Goal: Answer question/provide support

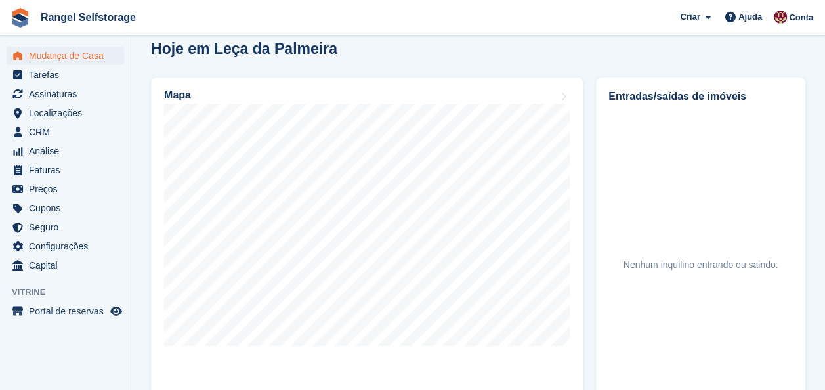
scroll to position [459, 0]
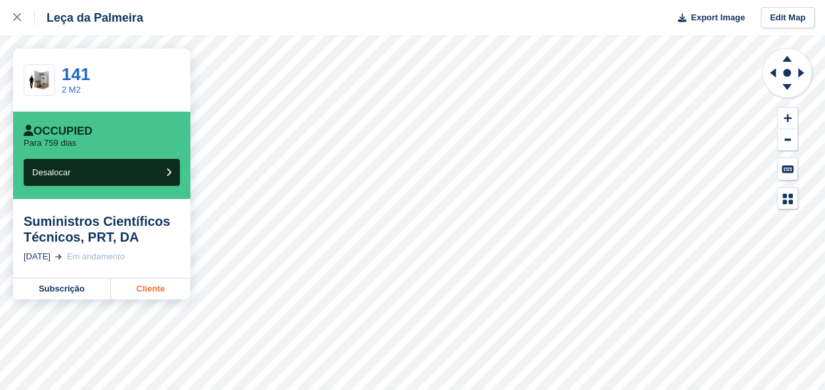
click at [158, 281] on link "Cliente" at bounding box center [150, 288] width 79 height 21
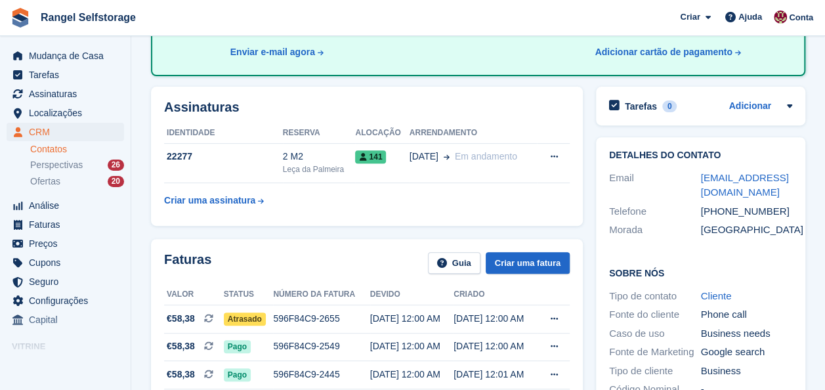
scroll to position [197, 0]
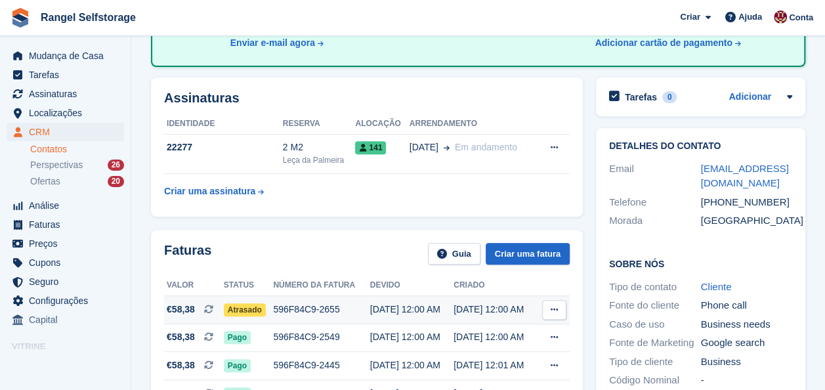
click at [245, 310] on span "Atrasado" at bounding box center [245, 309] width 42 height 13
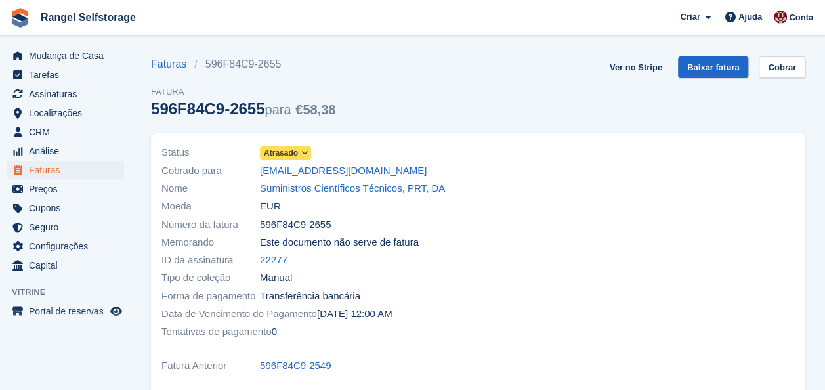
click at [301, 152] on icon at bounding box center [304, 153] width 7 height 8
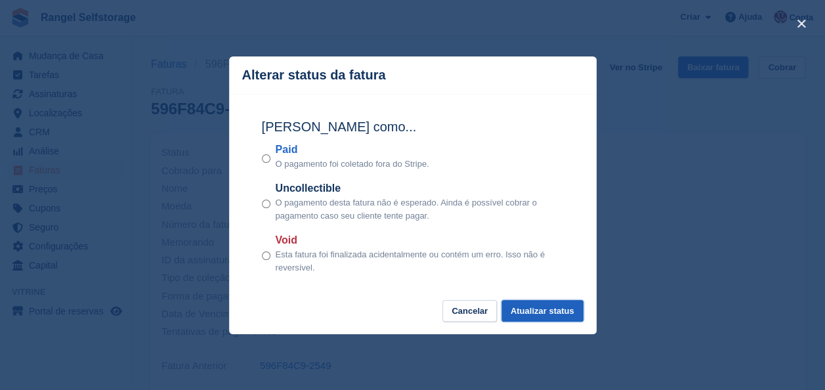
click at [553, 311] on button "Atualizar status" at bounding box center [542, 311] width 82 height 22
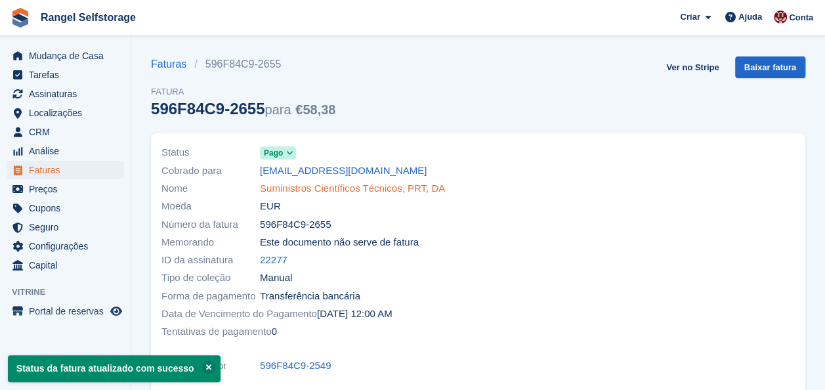
click at [318, 191] on link "Suministros Científicos Técnicos, PRT, DA" at bounding box center [352, 188] width 185 height 15
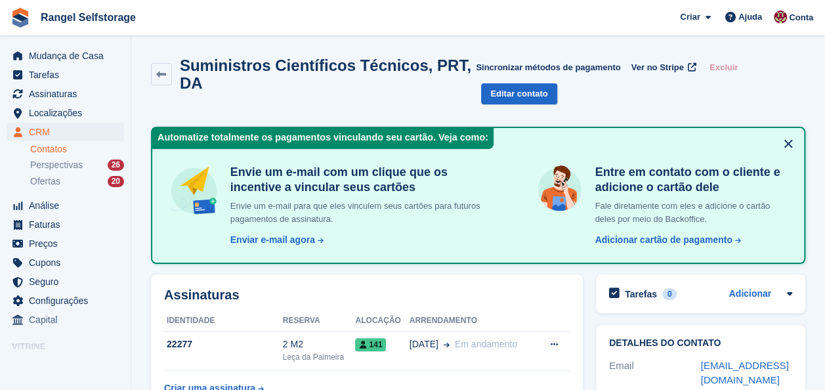
scroll to position [66, 0]
